Goal: Task Accomplishment & Management: Manage account settings

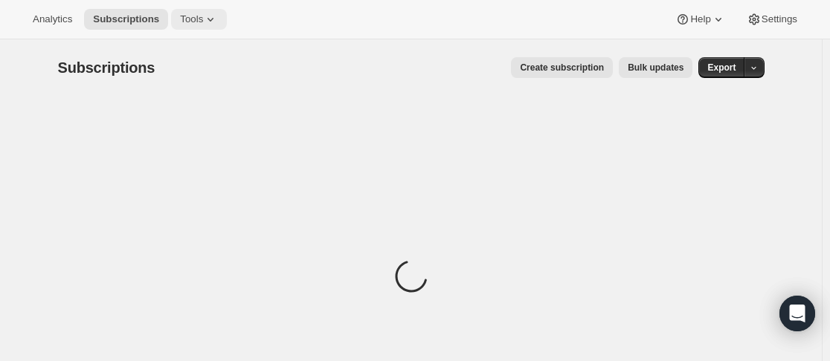
click at [208, 19] on icon at bounding box center [210, 19] width 15 height 15
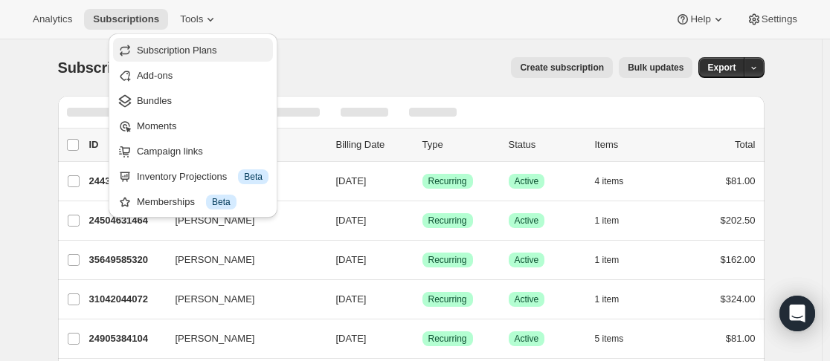
click at [204, 52] on span "Subscription Plans" at bounding box center [177, 50] width 80 height 11
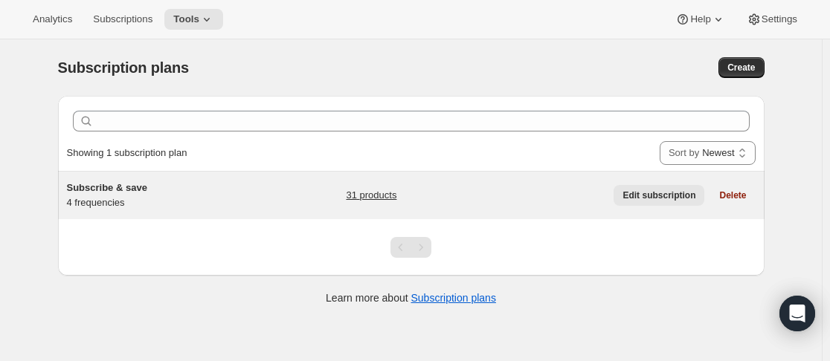
click at [666, 193] on span "Edit subscription" at bounding box center [658, 196] width 73 height 12
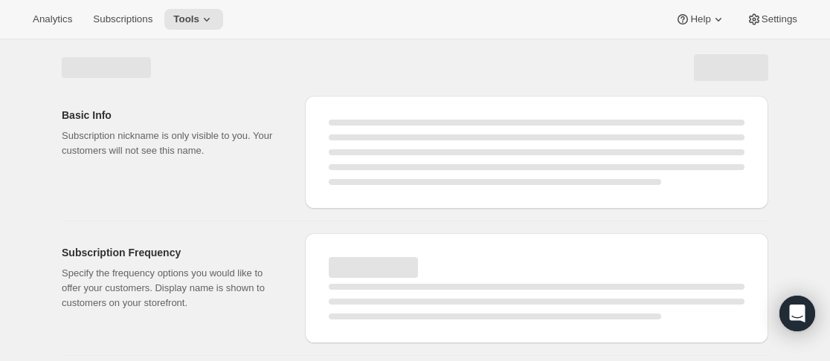
select select "WEEK"
select select "MONTH"
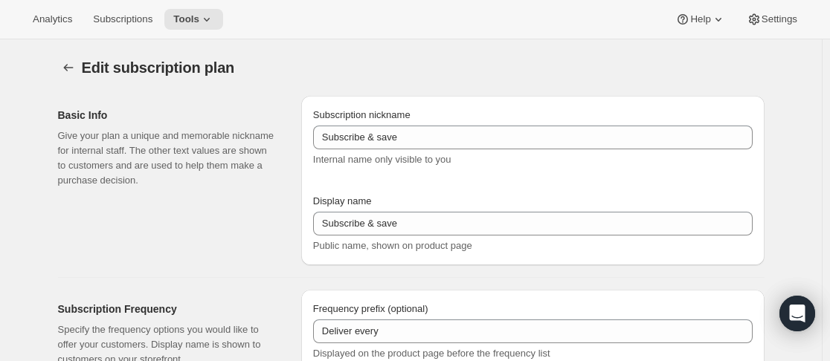
type input "Subscribe & Save 25%"
type input "12"
select select "MONTH"
type input "12 Months"
type input "6"
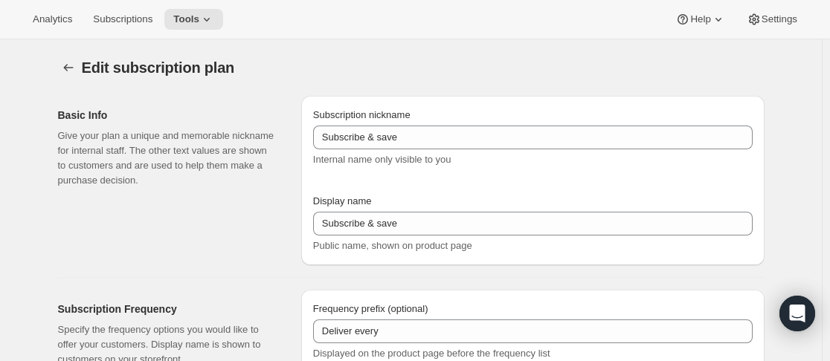
type input "6 Months"
type input "25"
select select "MONTH"
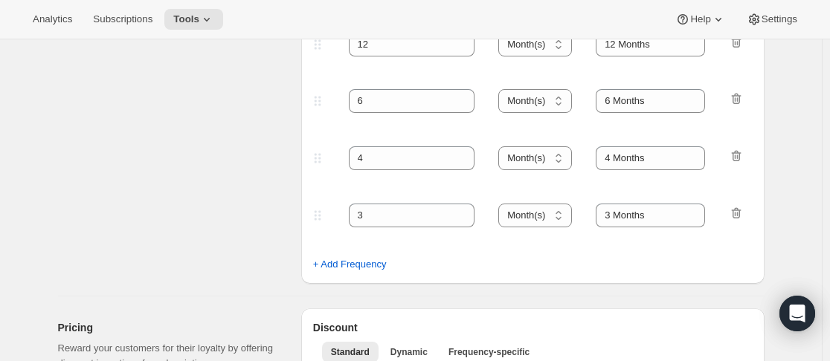
scroll to position [372, 0]
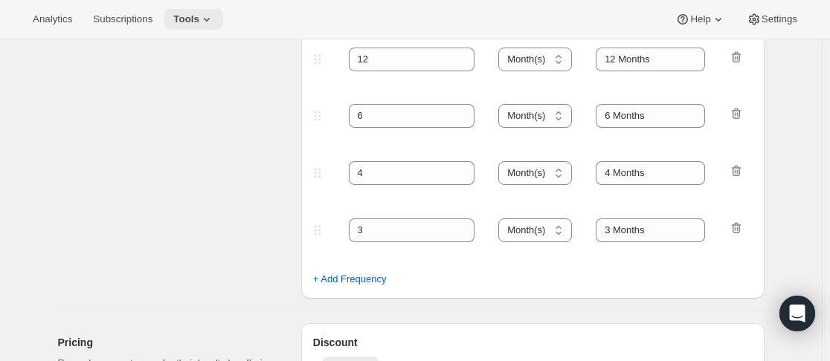
click at [184, 19] on span "Tools" at bounding box center [186, 19] width 26 height 12
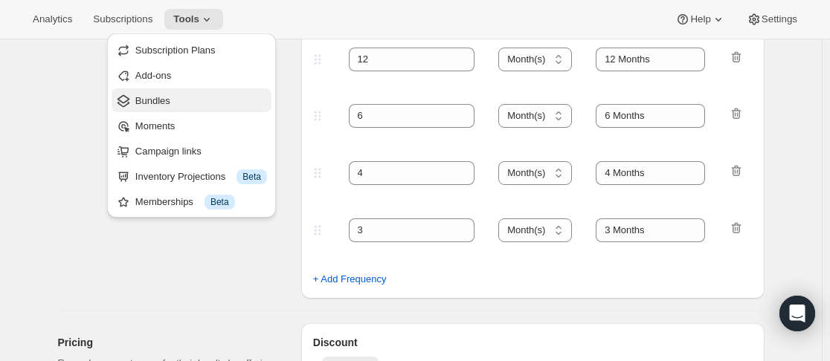
click at [178, 91] on button "Bundles" at bounding box center [191, 100] width 160 height 24
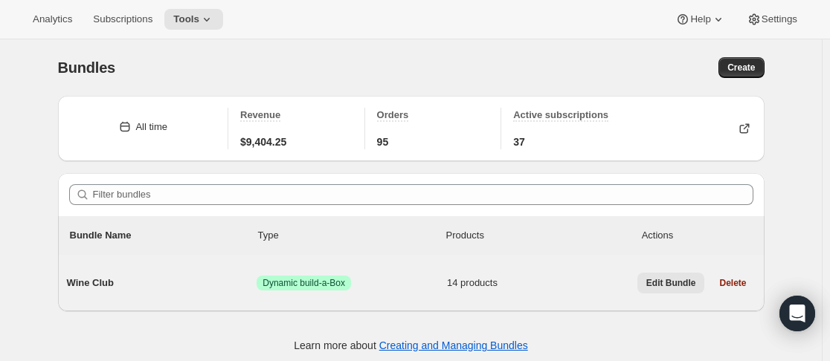
click at [658, 279] on span "Edit Bundle" at bounding box center [671, 283] width 50 height 12
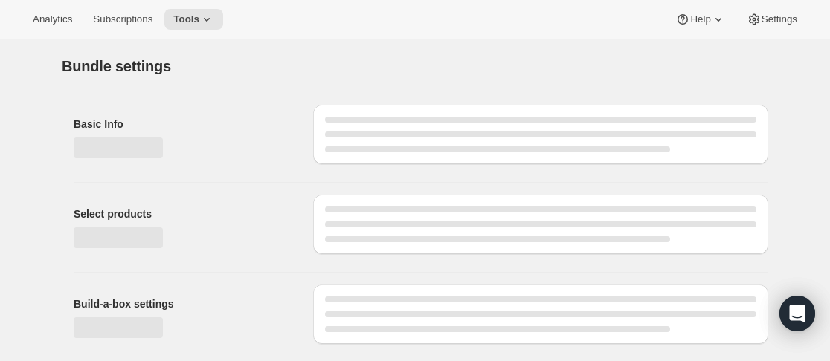
type input "Wine Club"
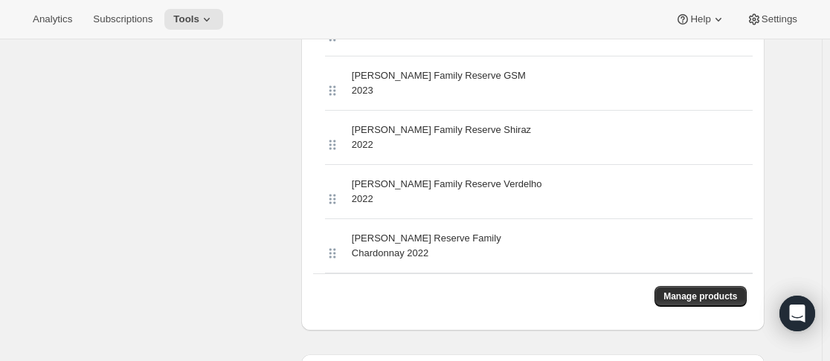
scroll to position [966, 0]
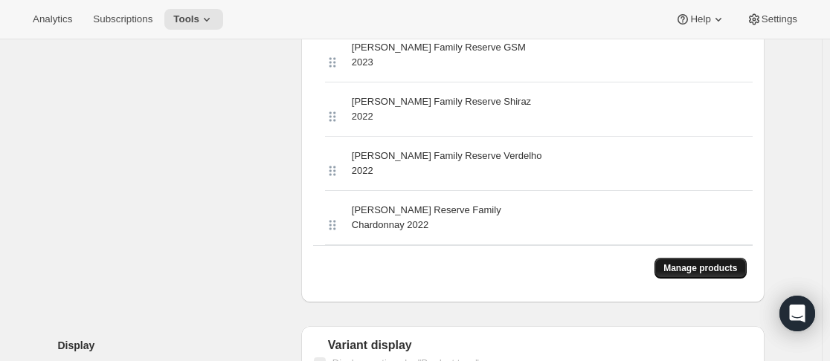
click at [705, 258] on button "Manage products" at bounding box center [699, 268] width 91 height 21
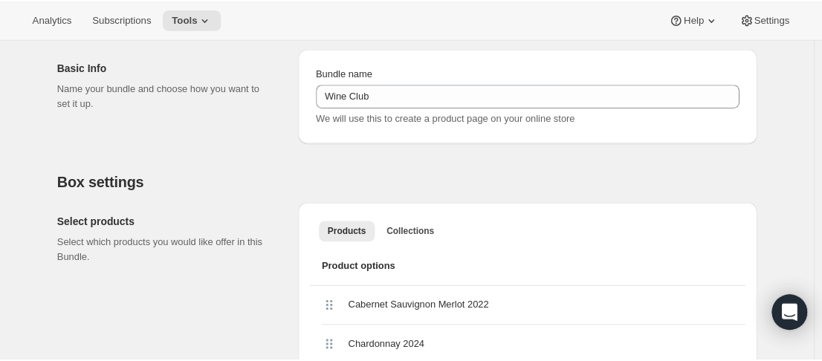
scroll to position [0, 0]
